Goal: Task Accomplishment & Management: Use online tool/utility

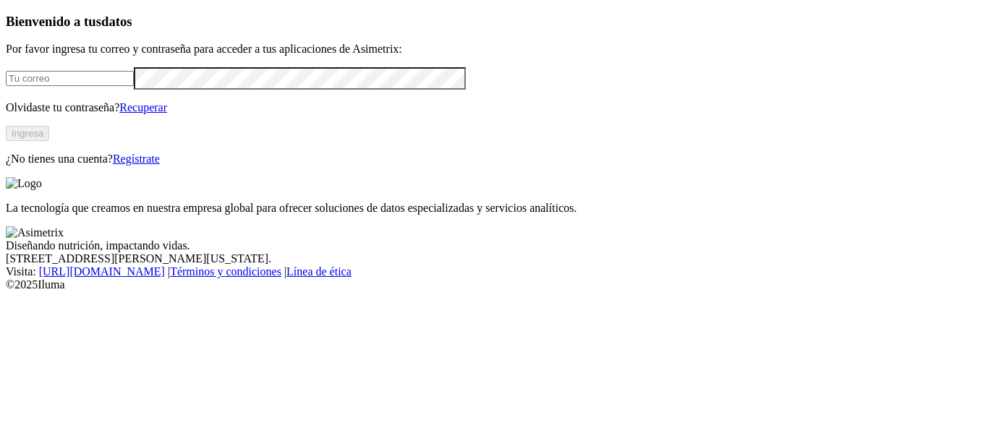
click at [95, 86] on input "email" at bounding box center [70, 78] width 128 height 15
type input "[PERSON_NAME][EMAIL_ADDRESS][PERSON_NAME][DOMAIN_NAME]"
click input "submit" at bounding box center [0, 0] width 0 height 0
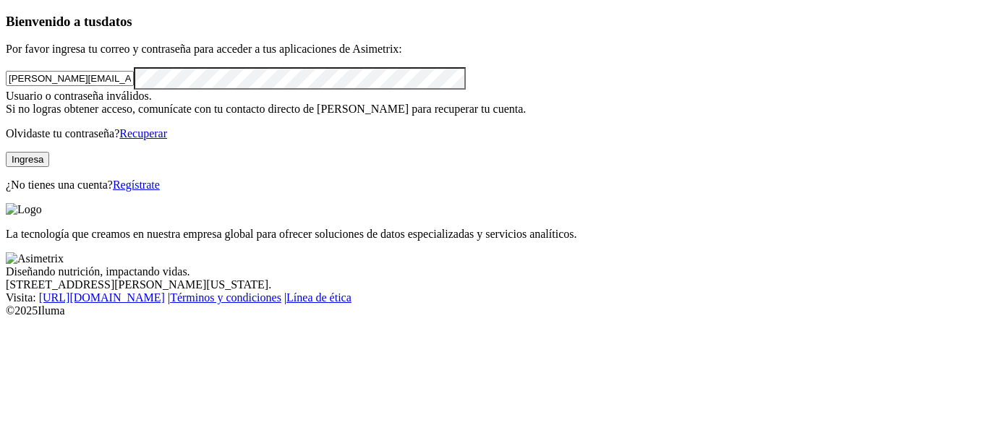
click at [6, 114] on div "Bienvenido a tus datos Por favor ingresa tu correo y contraseña para acceder a …" at bounding box center [494, 103] width 976 height 179
click input "submit" at bounding box center [0, 0] width 0 height 0
drag, startPoint x: 181, startPoint y: 261, endPoint x: 186, endPoint y: 252, distance: 10.7
click at [181, 192] on div "Bienvenido a tus datos Por favor ingresa tu correo y contraseña para acceder a …" at bounding box center [494, 103] width 976 height 179
click at [49, 167] on button "Ingresa" at bounding box center [27, 159] width 43 height 15
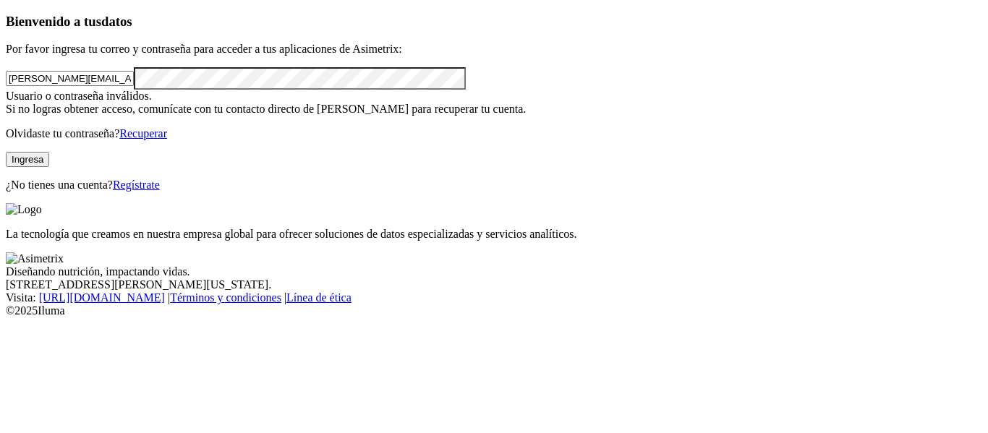
click input "submit" at bounding box center [0, 0] width 0 height 0
